Goal: Check status: Check status

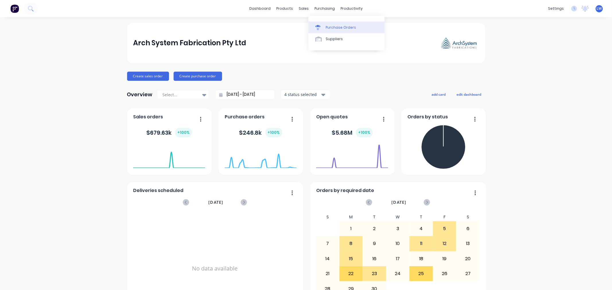
click at [330, 30] on div "Purchase Orders" at bounding box center [341, 27] width 30 height 5
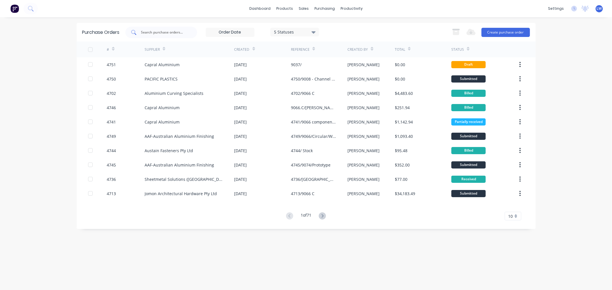
click at [170, 29] on div at bounding box center [161, 32] width 72 height 11
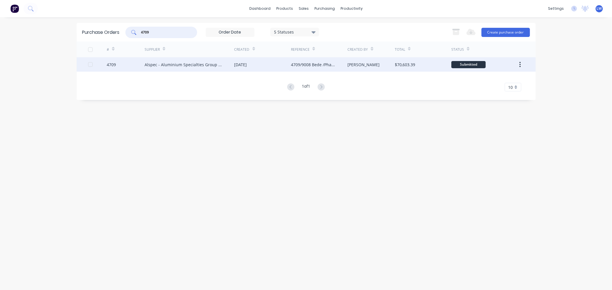
type input "4709"
click at [178, 65] on div "Alspec - Aluminium Specialties Group Pty Ltd" at bounding box center [184, 65] width 78 height 6
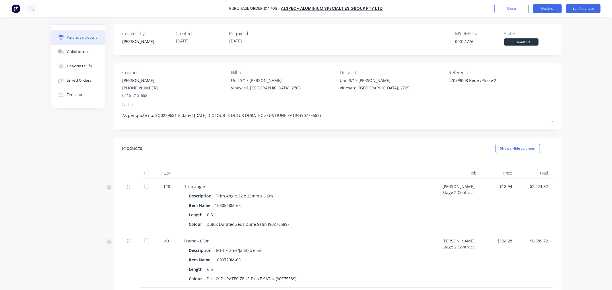
click at [543, 10] on button "Options" at bounding box center [547, 8] width 29 height 9
click at [534, 24] on div "Print / Email" at bounding box center [534, 23] width 44 height 8
click at [596, 64] on div "Purchase Order #4709 - Alspec - Aluminium Specialties Group Pty Ltd Close Optio…" at bounding box center [306, 145] width 612 height 290
click at [80, 52] on div "Collaborate" at bounding box center [78, 51] width 23 height 5
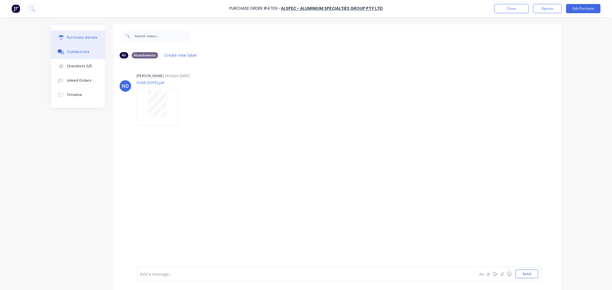
click at [79, 37] on div "Purchase details" at bounding box center [82, 37] width 31 height 5
type textarea "x"
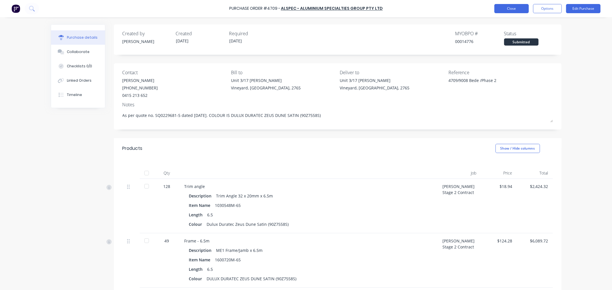
click at [513, 6] on button "Close" at bounding box center [511, 8] width 34 height 9
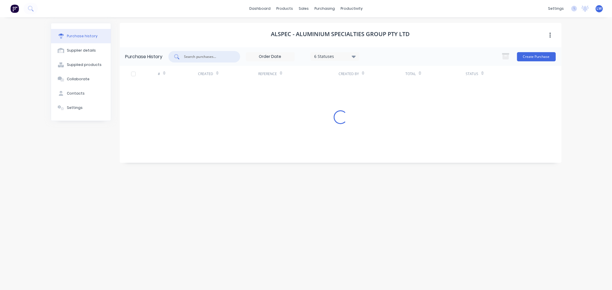
click at [197, 55] on input "text" at bounding box center [208, 57] width 48 height 6
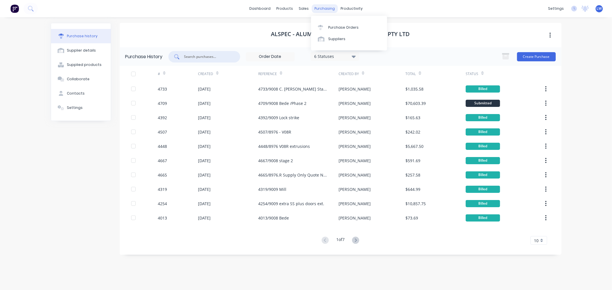
click at [316, 7] on div "purchasing" at bounding box center [325, 8] width 26 height 9
click at [328, 25] on div "Purchase Orders" at bounding box center [343, 27] width 30 height 5
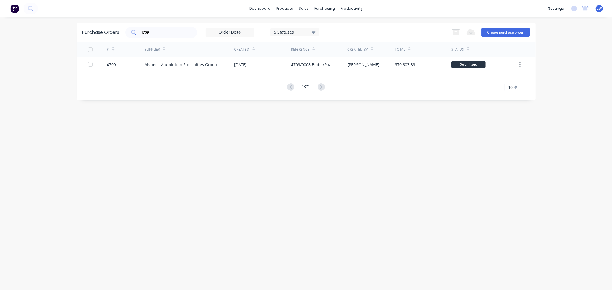
click at [172, 35] on div "4709" at bounding box center [161, 32] width 72 height 11
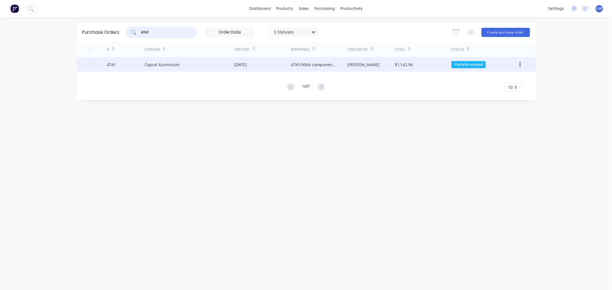
type input "4741"
click at [166, 67] on div "Capral Aluminium" at bounding box center [162, 65] width 35 height 6
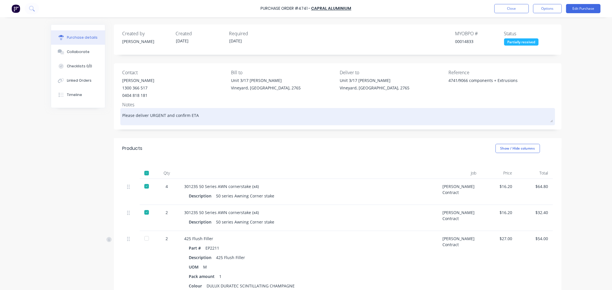
click at [197, 118] on textarea "Please deliver URGENT and confirm ETA" at bounding box center [338, 116] width 430 height 13
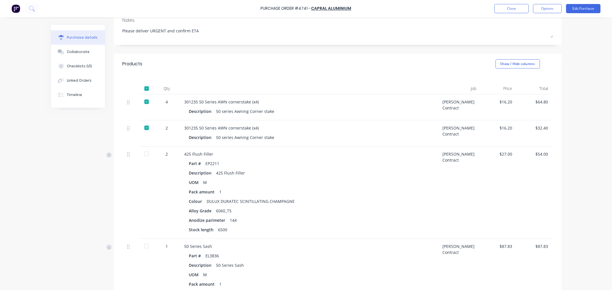
scroll to position [96, 0]
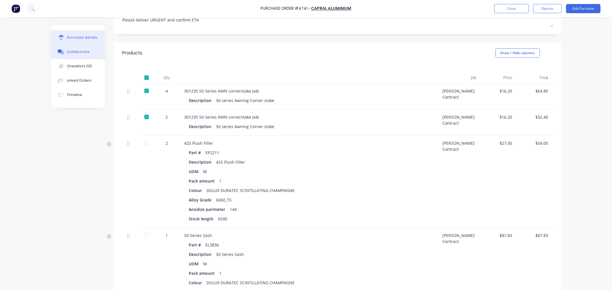
click at [73, 53] on div "Collaborate" at bounding box center [78, 51] width 23 height 5
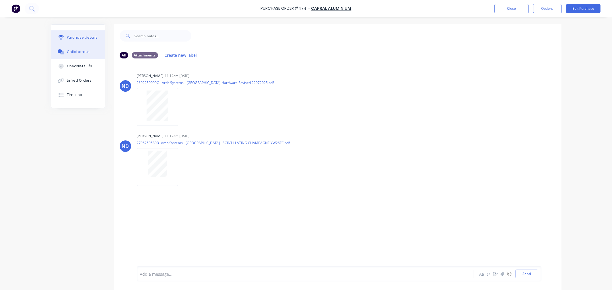
click at [86, 41] on button "Purchase details" at bounding box center [78, 37] width 54 height 14
type textarea "x"
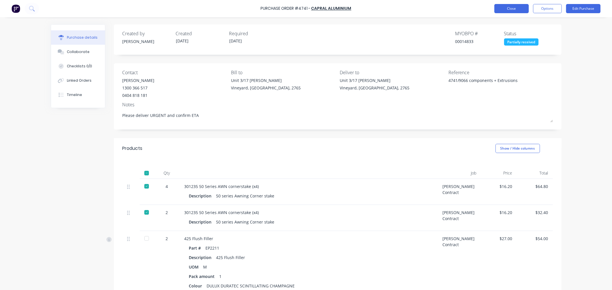
click at [519, 10] on button "Close" at bounding box center [511, 8] width 34 height 9
